Goal: Task Accomplishment & Management: Use online tool/utility

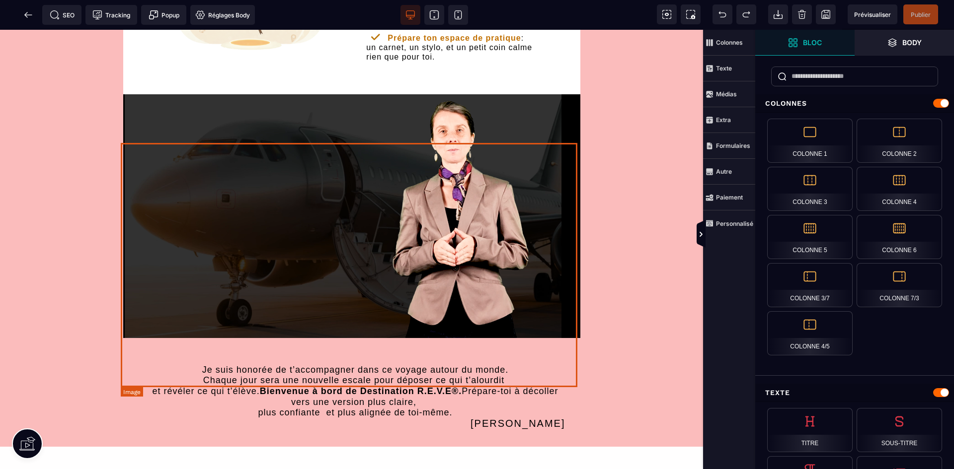
scroll to position [1192, 0]
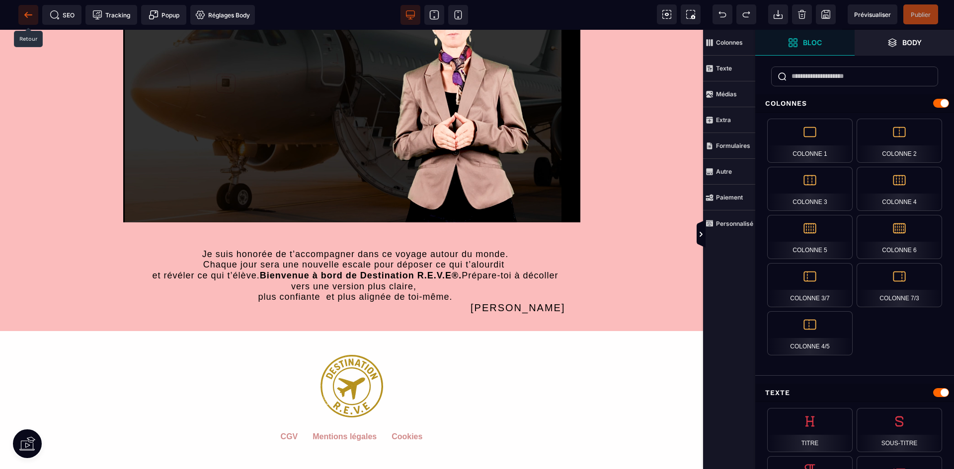
click at [31, 15] on icon at bounding box center [27, 14] width 7 height 0
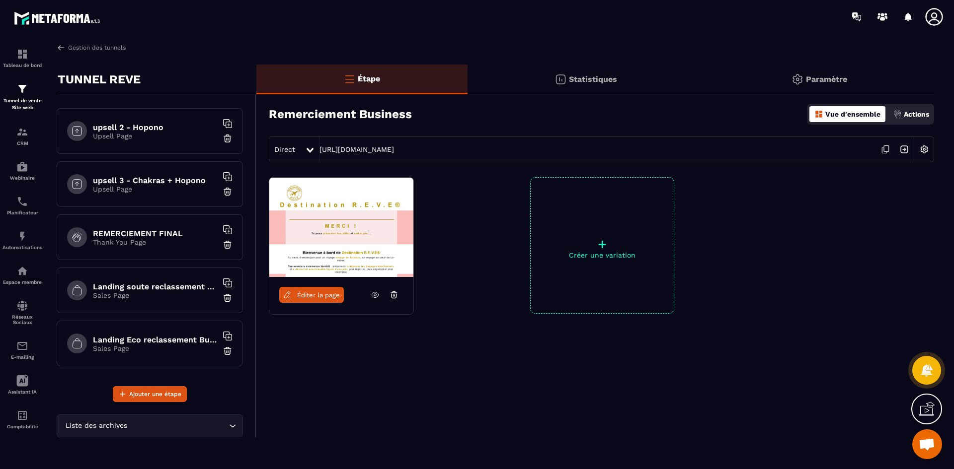
scroll to position [546, 0]
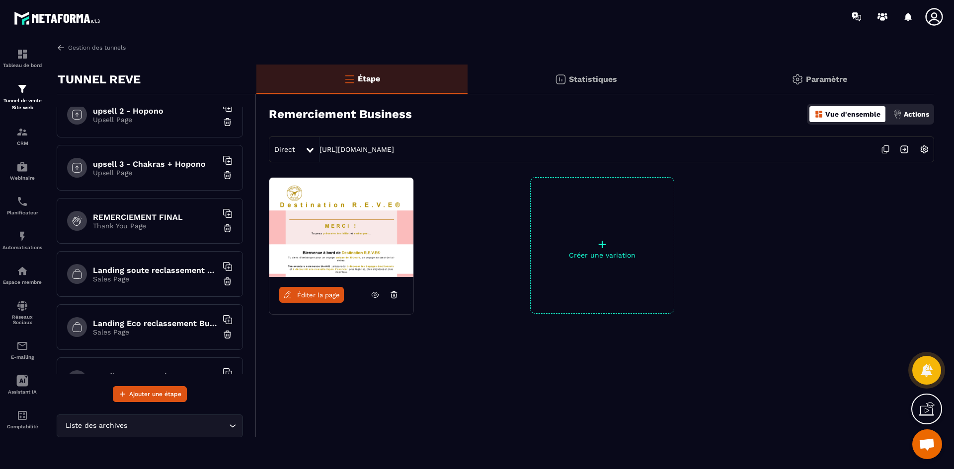
click at [162, 223] on p "Thank You Page" at bounding box center [155, 226] width 124 height 8
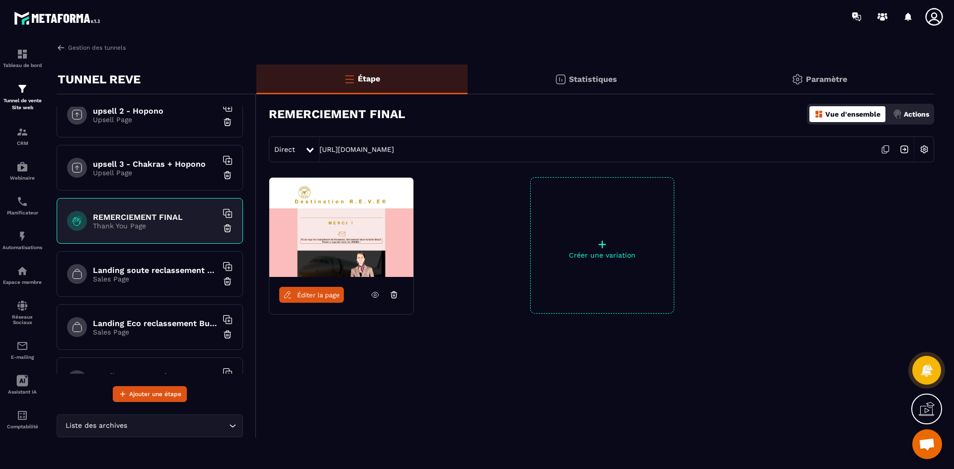
click at [309, 295] on span "Éditer la page" at bounding box center [318, 295] width 43 height 7
